Goal: Task Accomplishment & Management: Use online tool/utility

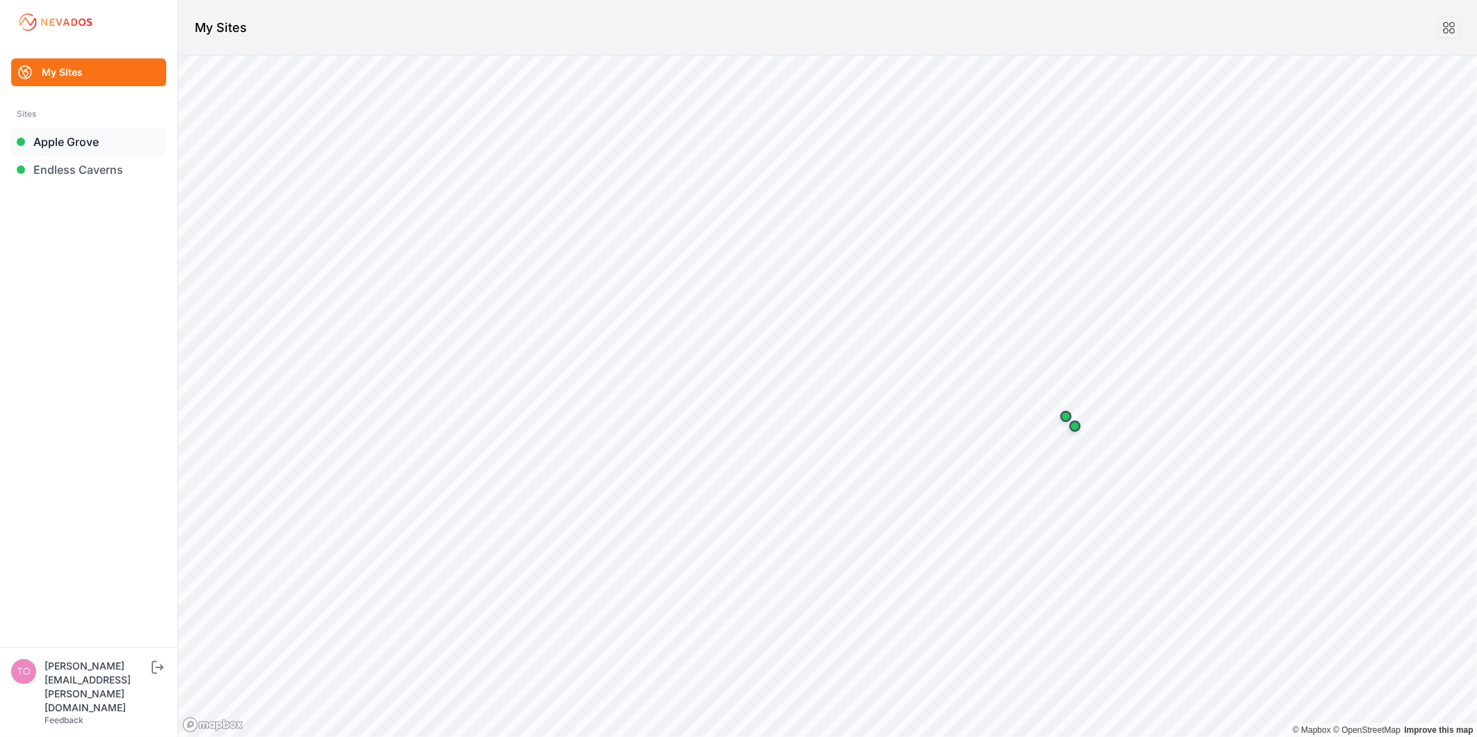
click at [42, 146] on link "Apple Grove" at bounding box center [88, 142] width 155 height 28
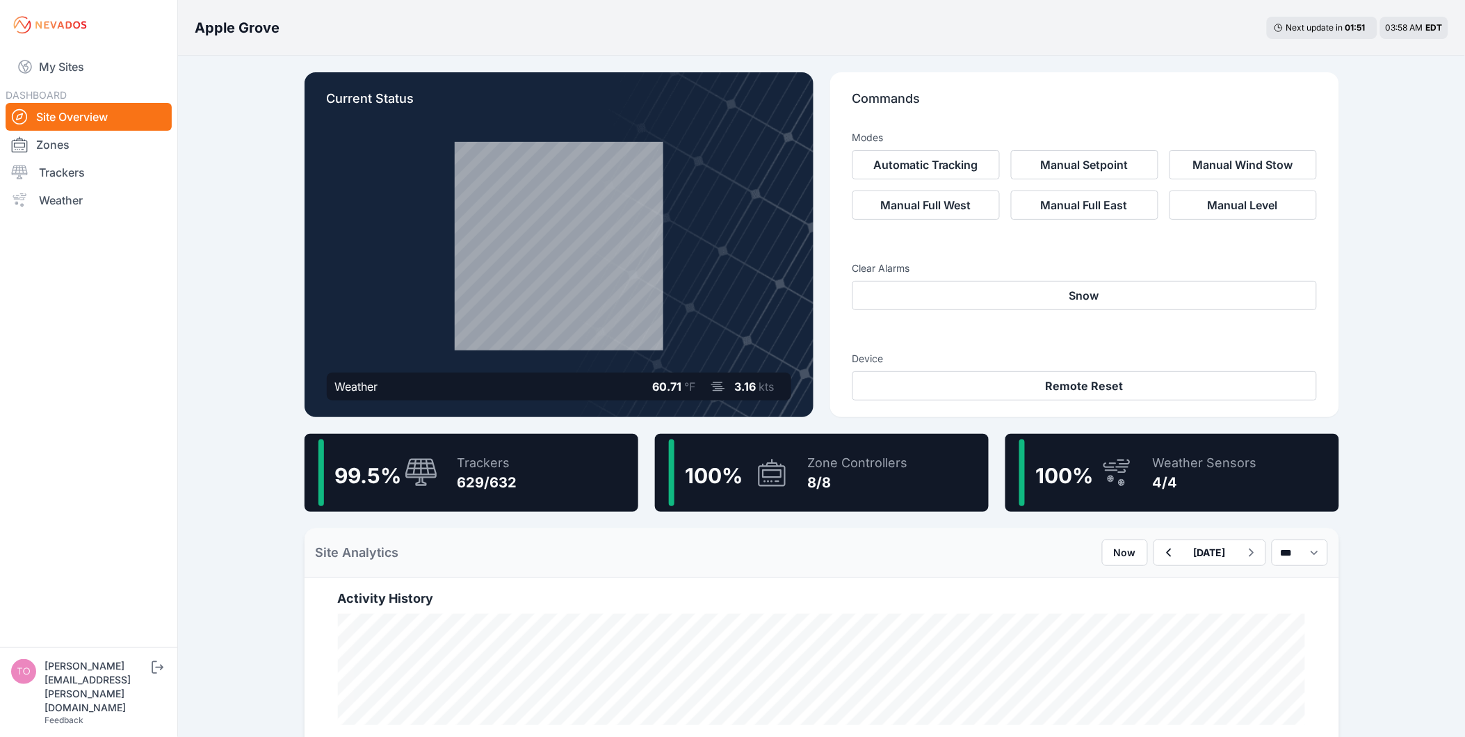
click at [510, 474] on div "629/632" at bounding box center [488, 482] width 60 height 19
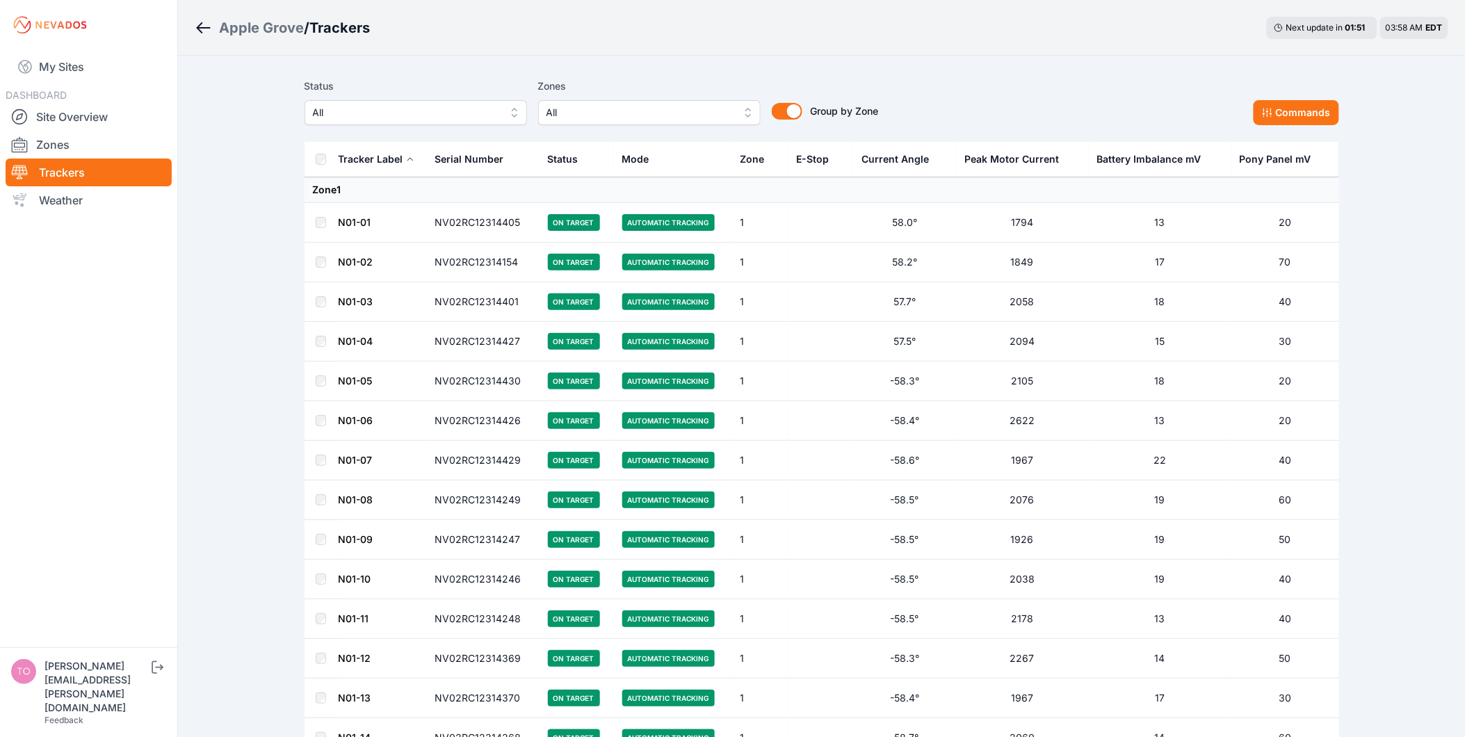
click at [351, 114] on span "All" at bounding box center [406, 112] width 186 height 17
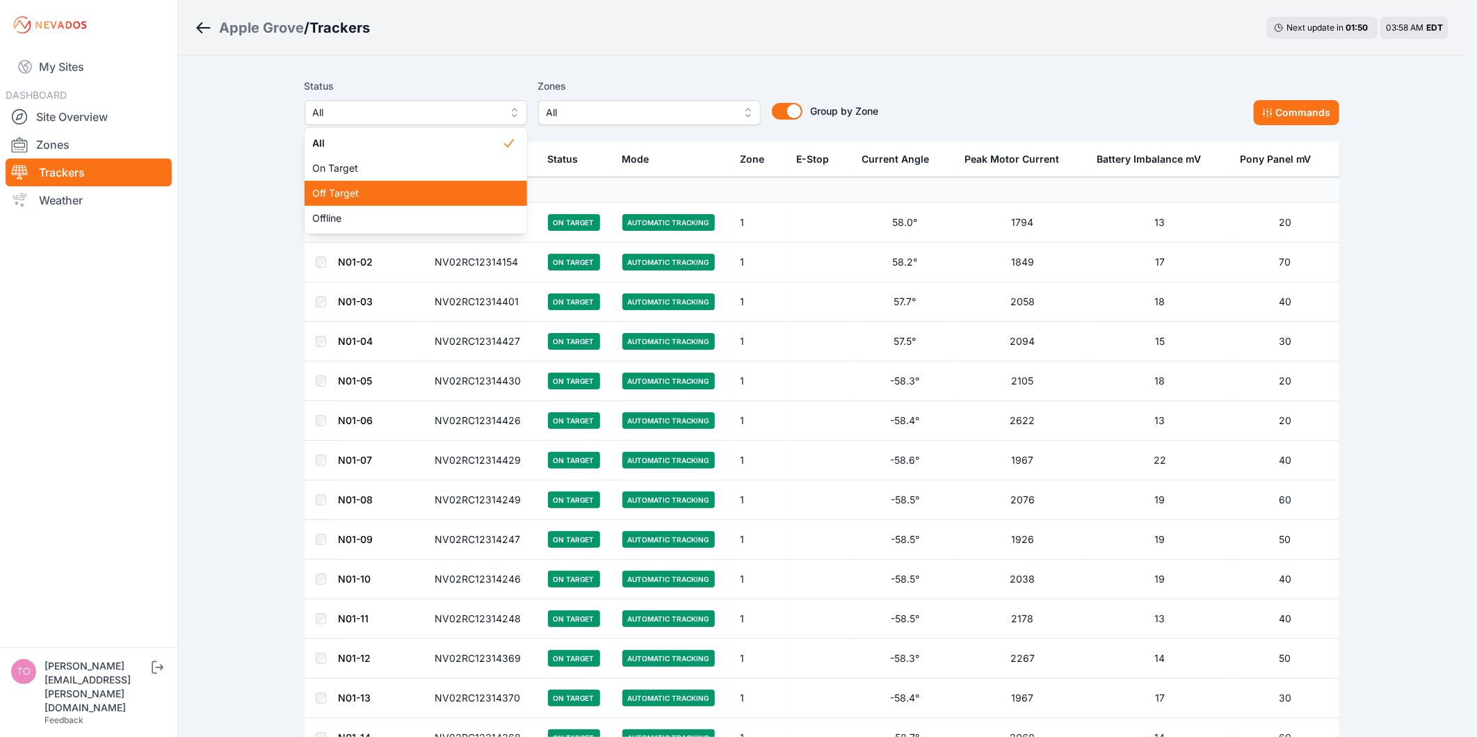
click at [348, 196] on span "Off Target" at bounding box center [407, 193] width 189 height 14
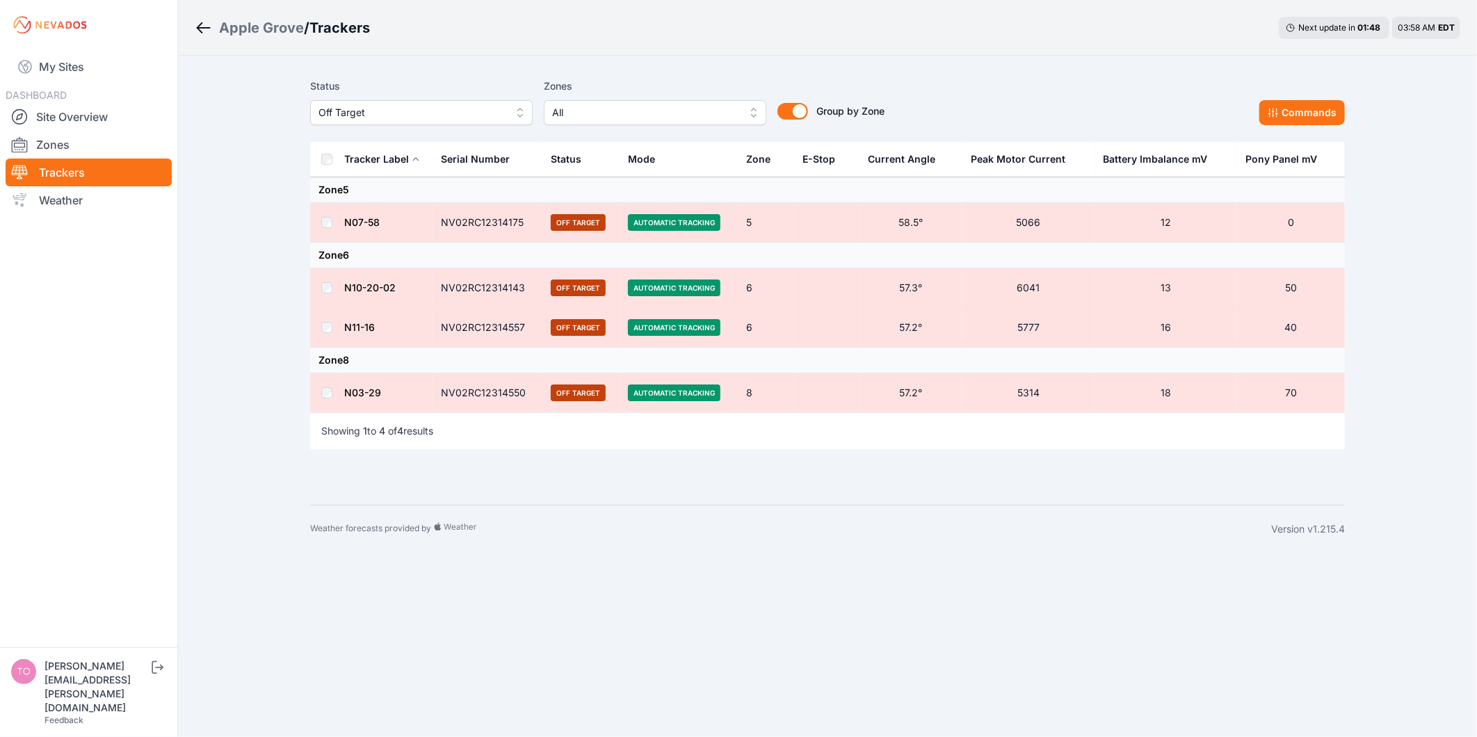
click at [1350, 88] on div "Status Off Target Zones All Group by Zone Group by Zone Commands Tracker Label …" at bounding box center [827, 280] width 1068 height 449
click at [1325, 102] on button "Commands" at bounding box center [1302, 112] width 86 height 25
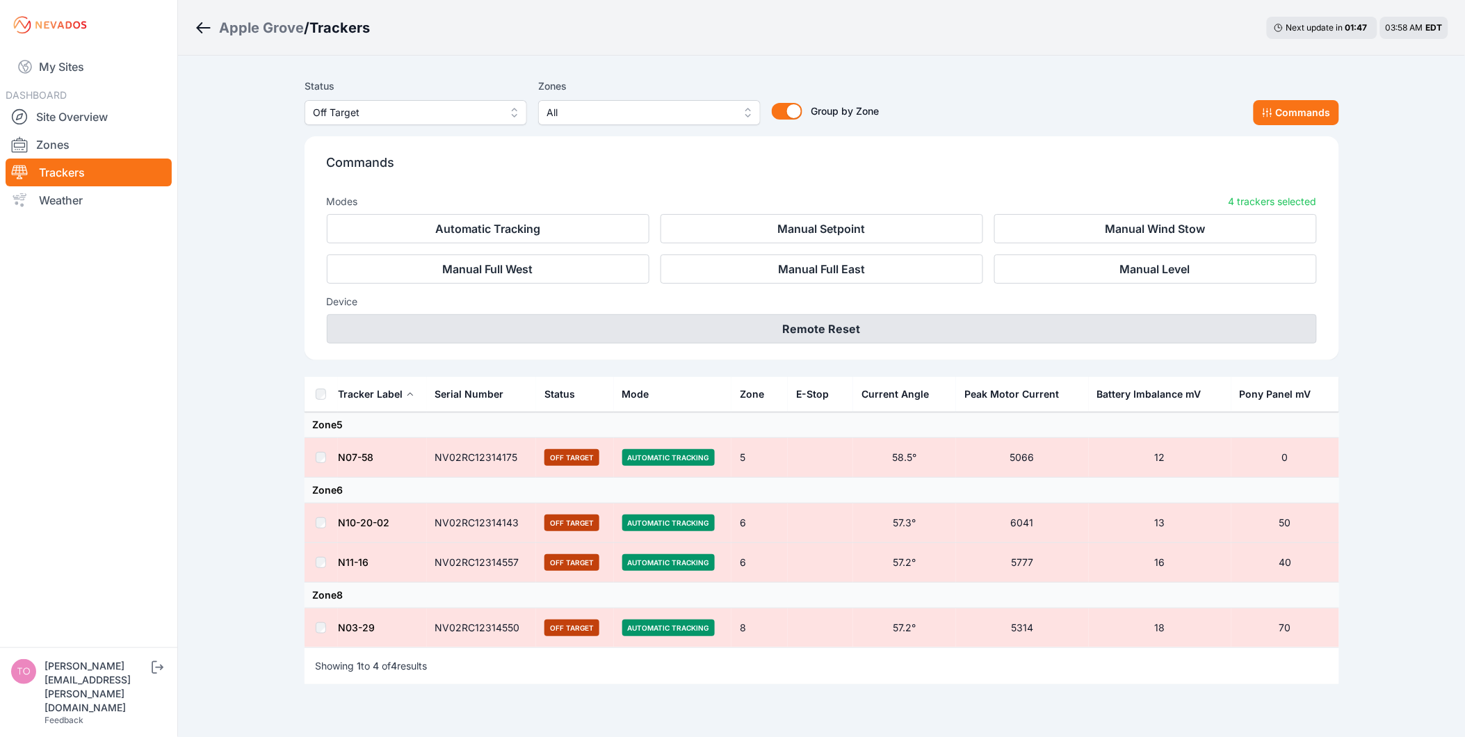
click at [965, 339] on button "Remote Reset" at bounding box center [822, 328] width 990 height 29
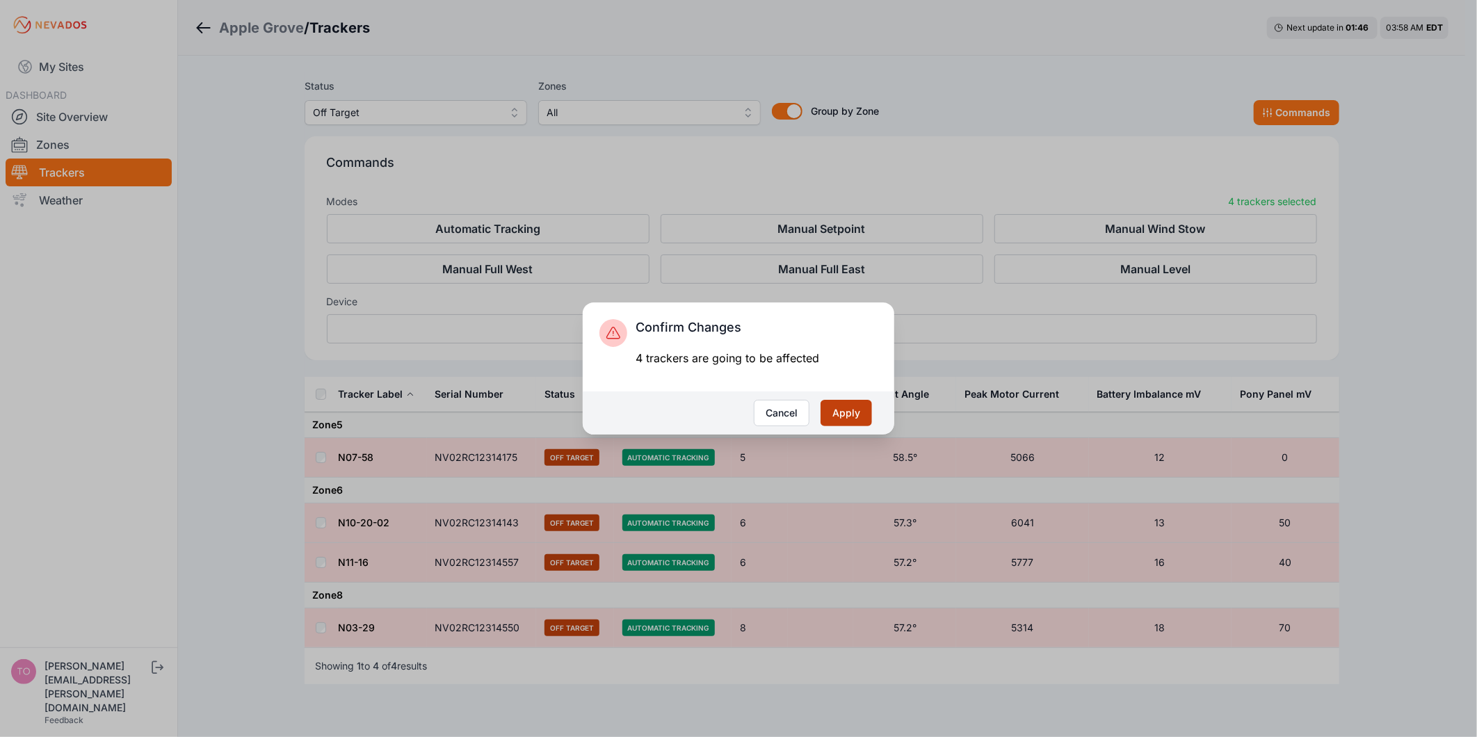
click at [846, 401] on button "Apply" at bounding box center [845, 413] width 51 height 26
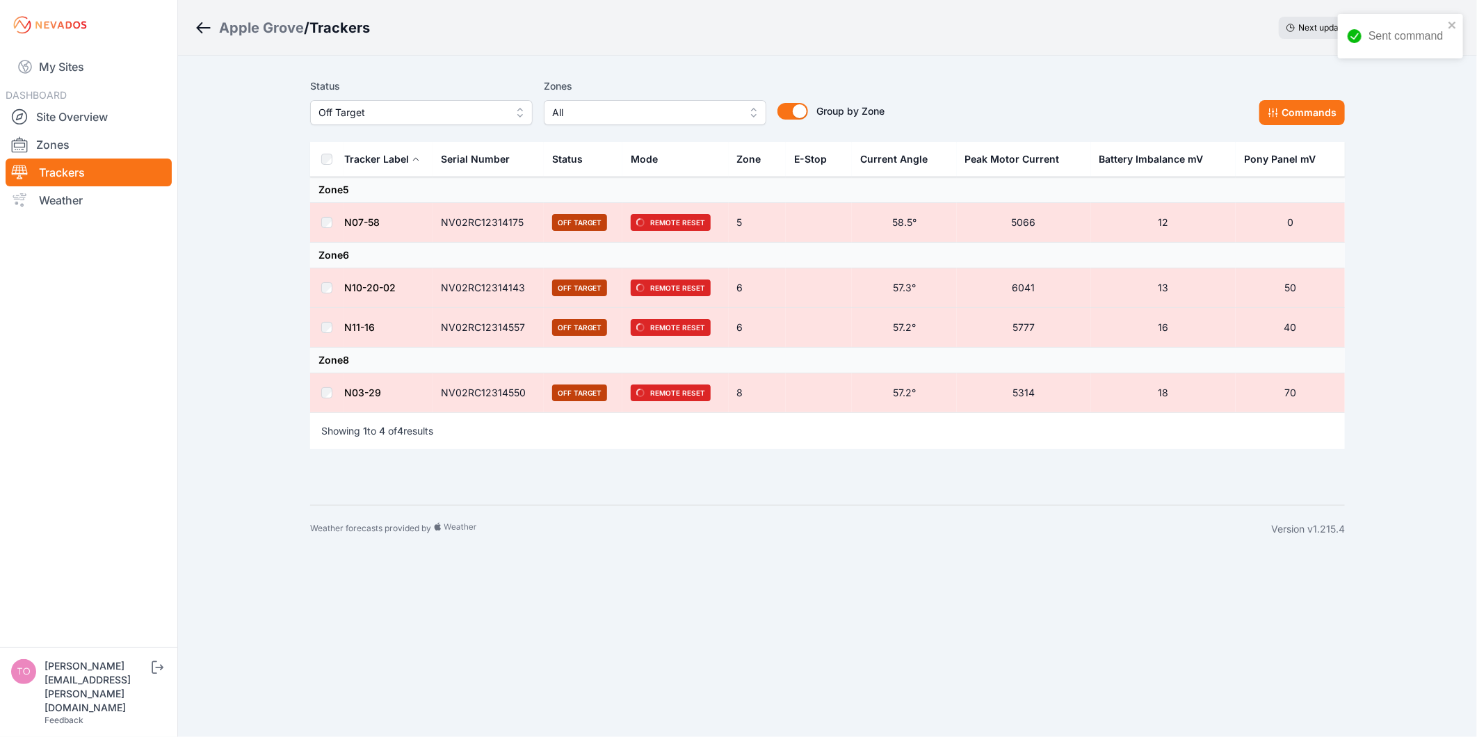
click at [402, 106] on span "Off Target" at bounding box center [411, 112] width 186 height 17
click at [366, 217] on span "Offline" at bounding box center [412, 218] width 189 height 14
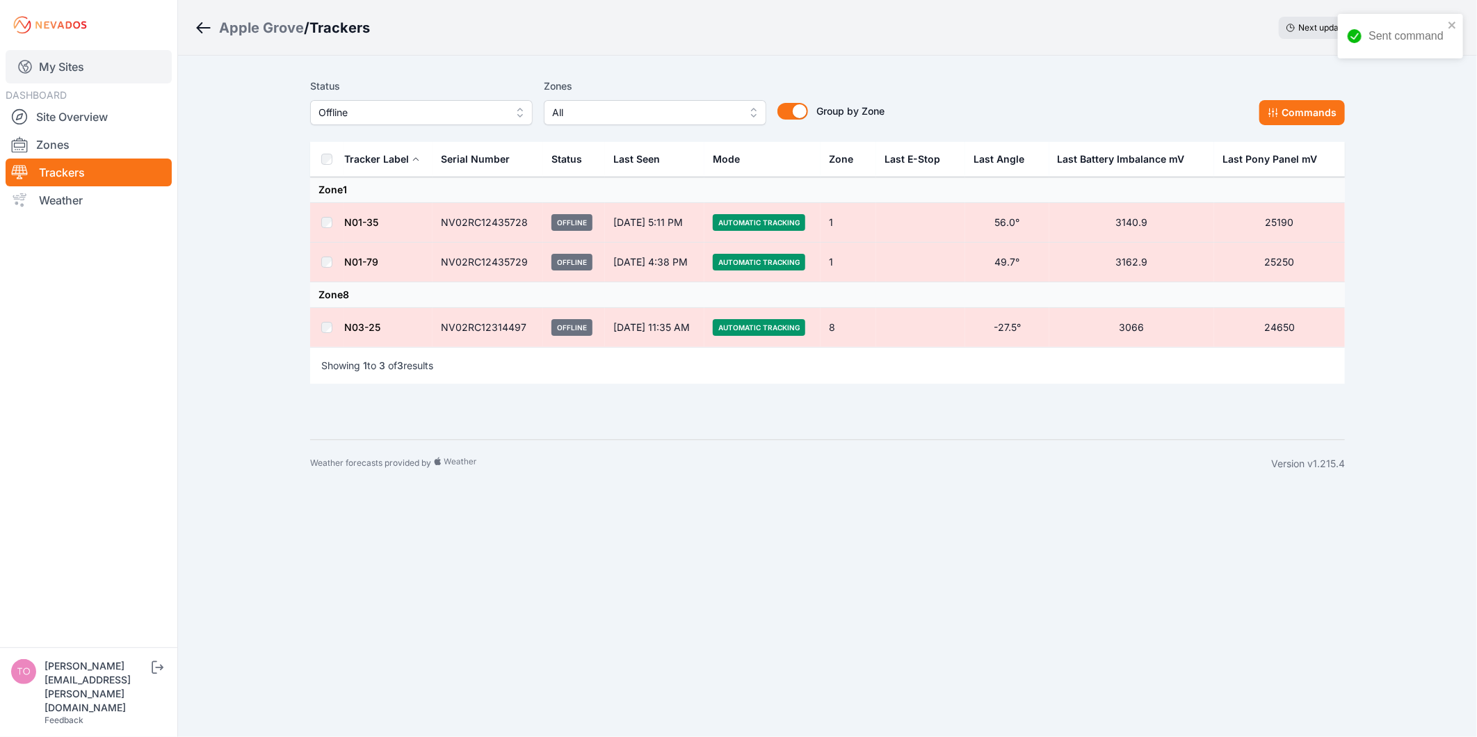
click at [118, 72] on link "My Sites" at bounding box center [89, 66] width 166 height 33
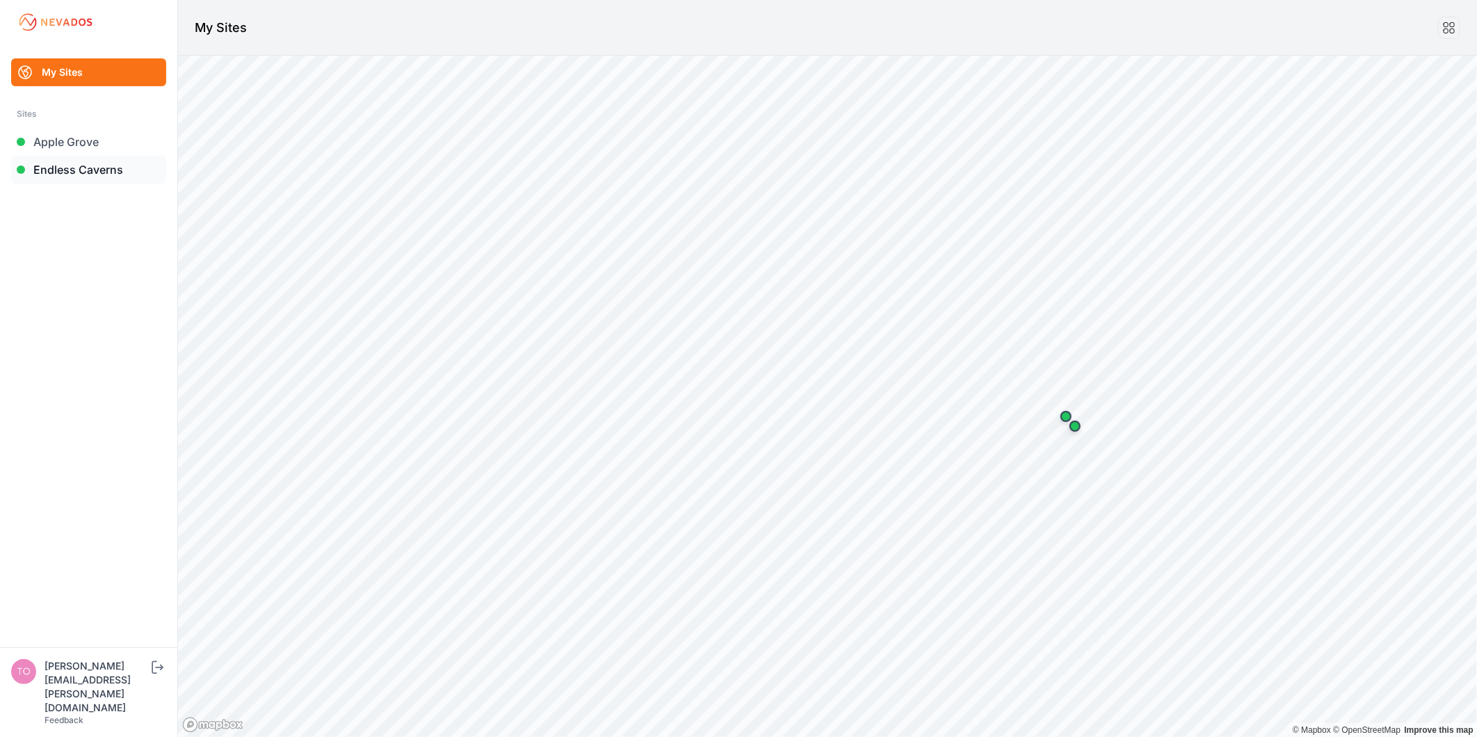
click at [103, 169] on link "Endless Caverns" at bounding box center [88, 170] width 155 height 28
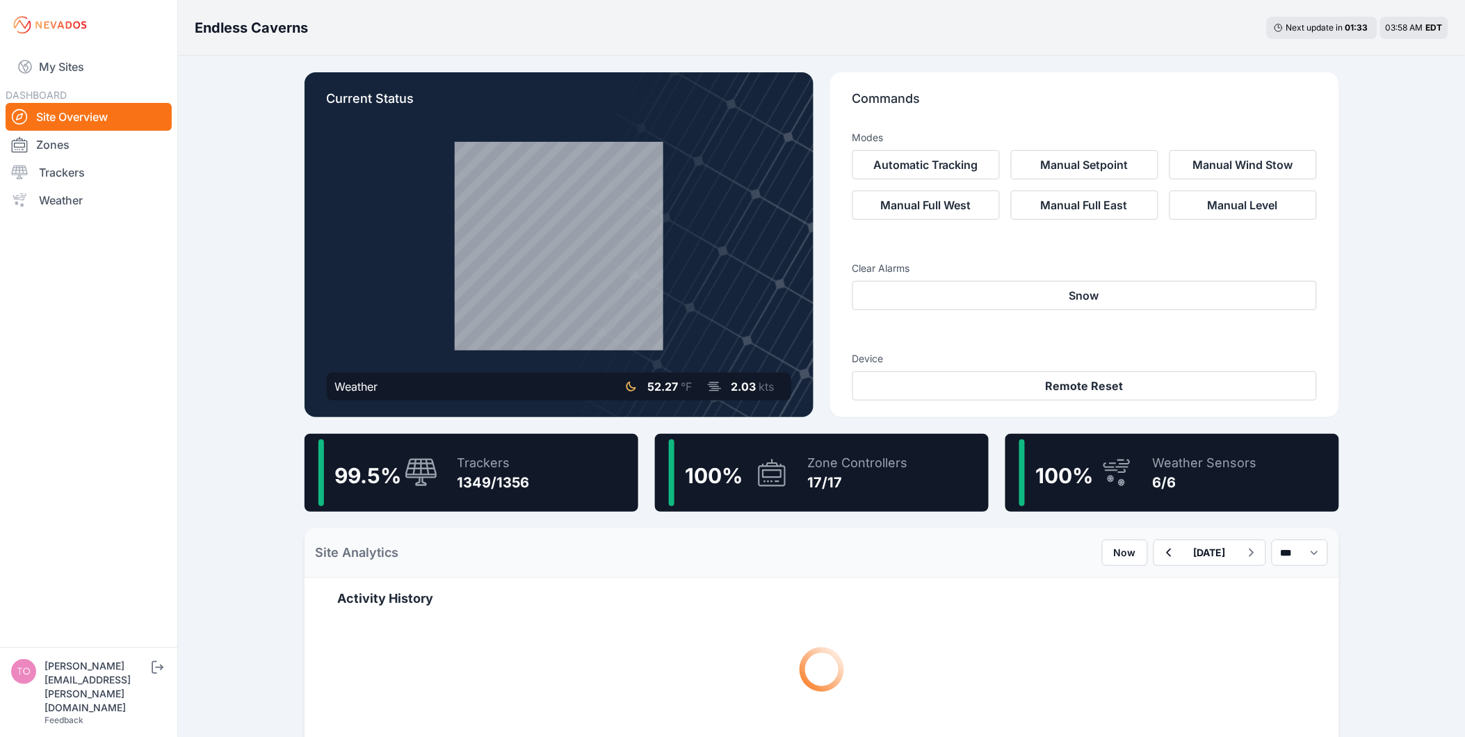
click at [451, 473] on div "Trackers 1349/1356" at bounding box center [487, 472] width 86 height 67
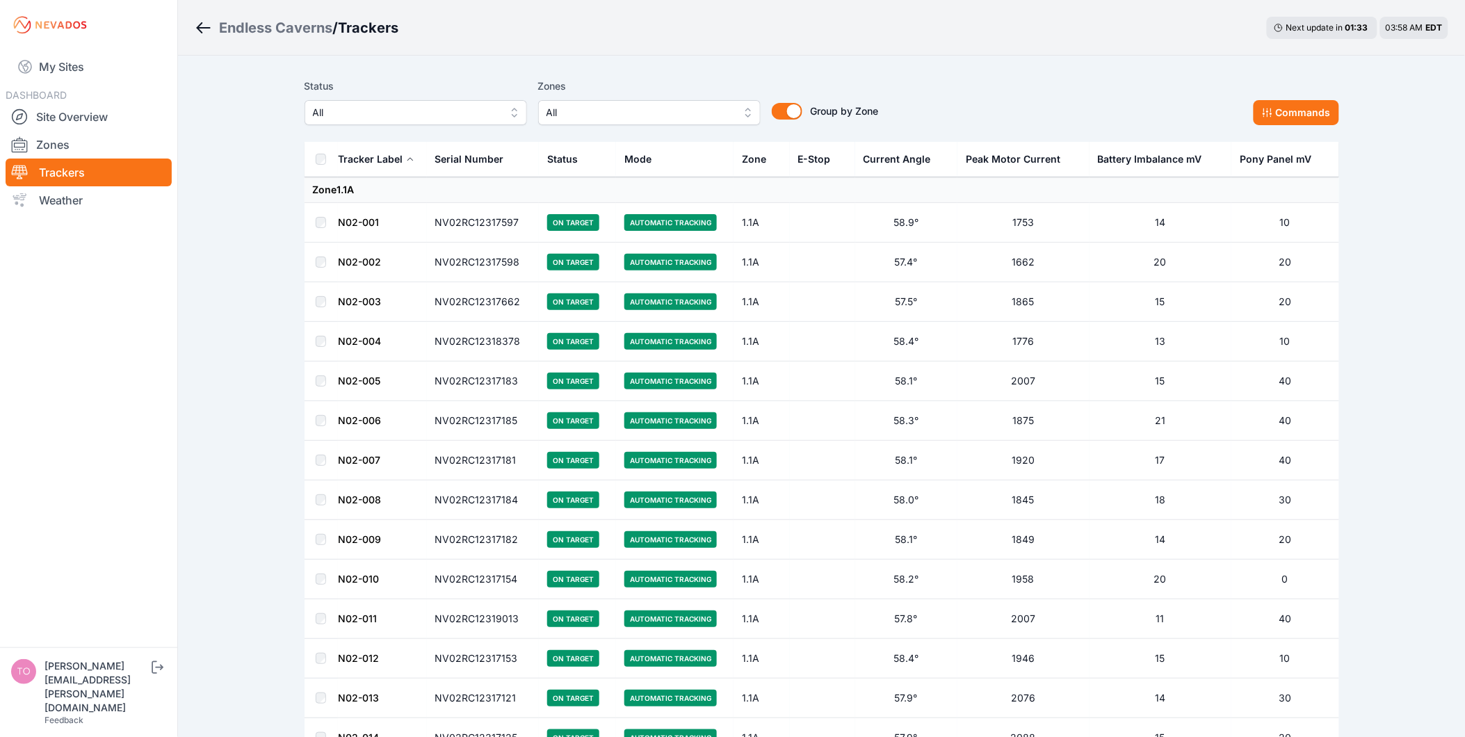
click at [359, 97] on div "Status All" at bounding box center [416, 101] width 222 height 47
click at [355, 108] on span "All" at bounding box center [406, 112] width 186 height 17
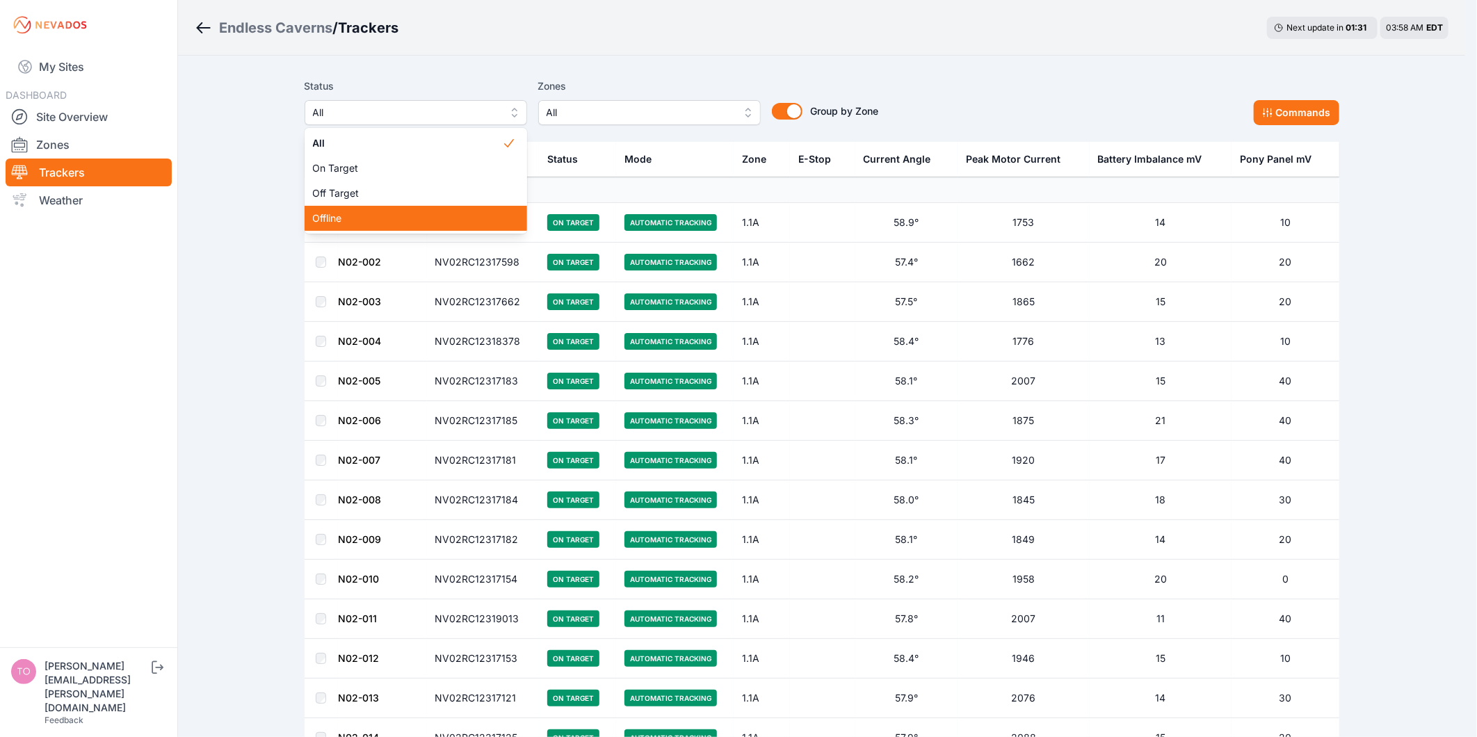
click at [355, 213] on span "Offline" at bounding box center [407, 218] width 189 height 14
